Goal: Ask a question

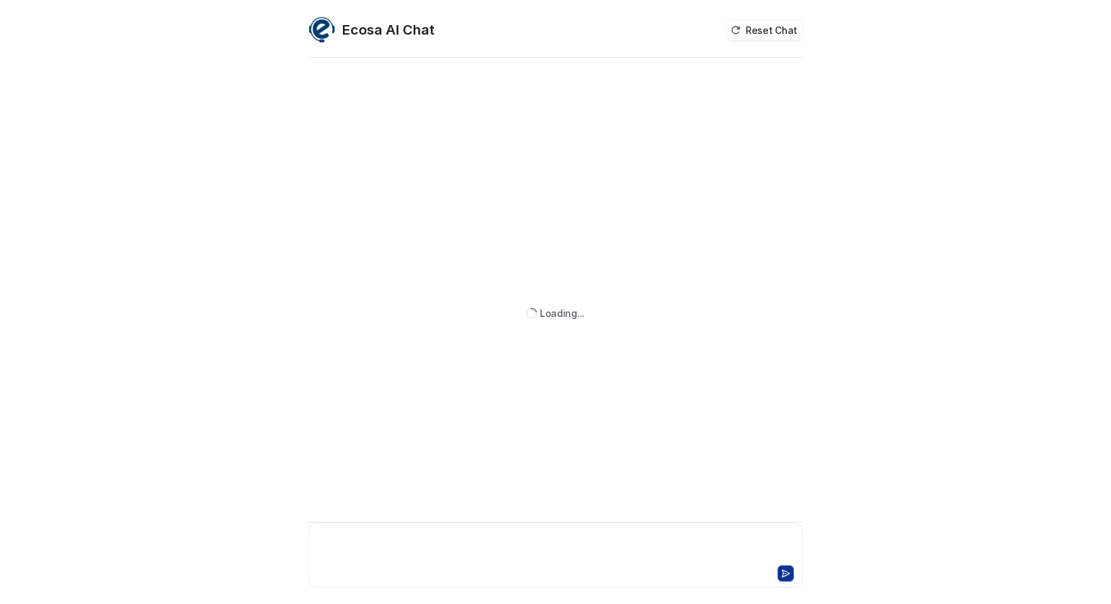
click at [380, 532] on div at bounding box center [555, 547] width 487 height 31
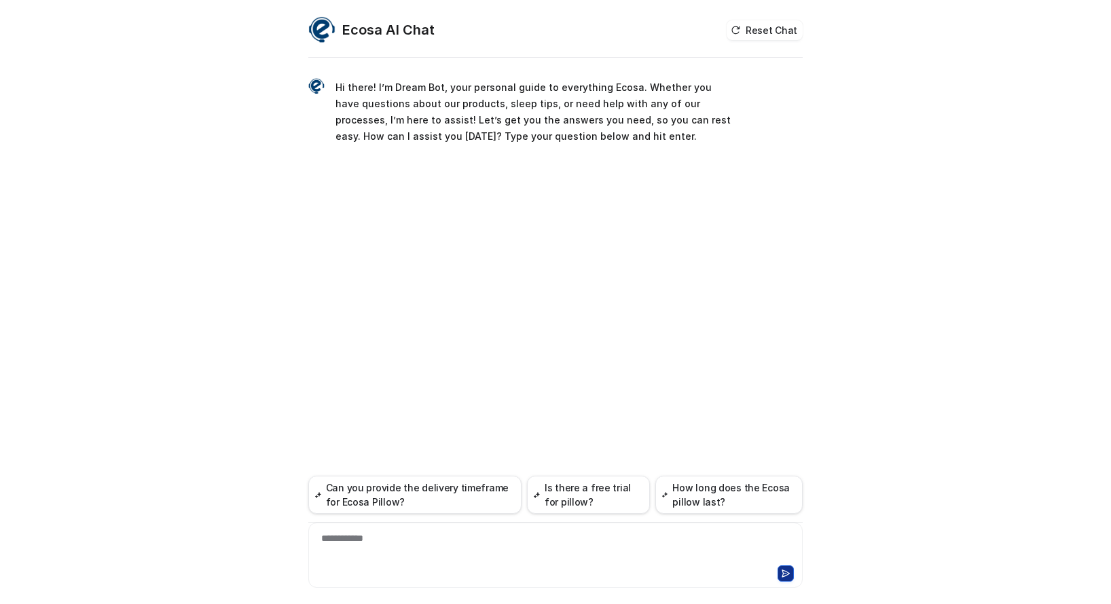
click at [385, 540] on div "**********" at bounding box center [555, 547] width 487 height 31
paste div
